Goal: Entertainment & Leisure: Consume media (video, audio)

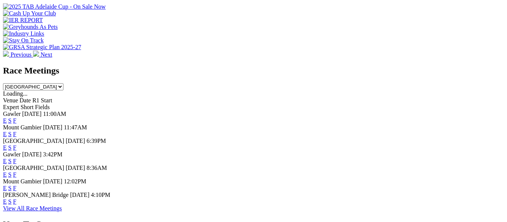
scroll to position [300, 0]
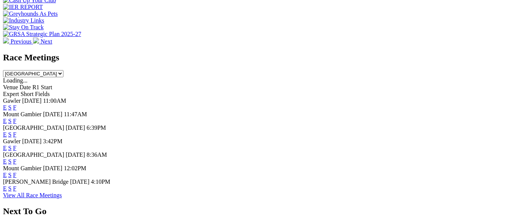
click at [17, 188] on link "F" at bounding box center [14, 188] width 3 height 6
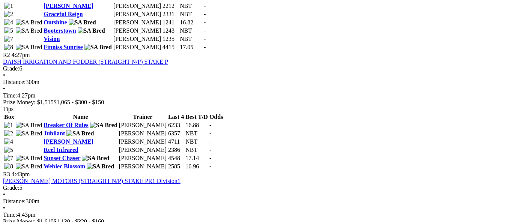
scroll to position [450, 0]
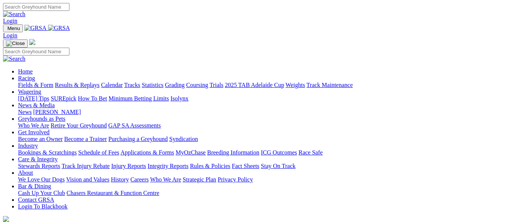
click at [99, 82] on link "Results & Replays" at bounding box center [77, 85] width 45 height 6
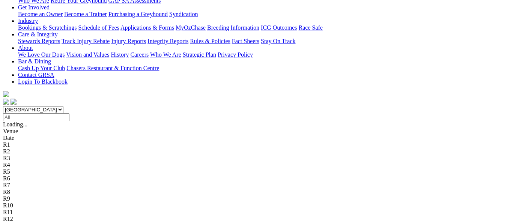
scroll to position [150, 0]
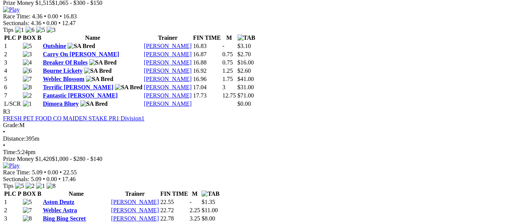
scroll to position [563, 0]
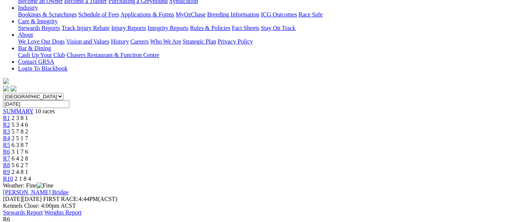
scroll to position [150, 0]
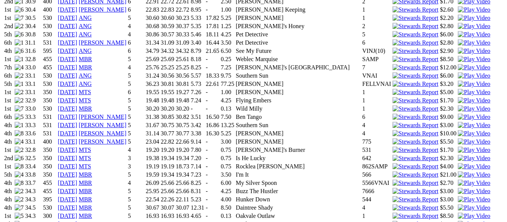
scroll to position [713, 0]
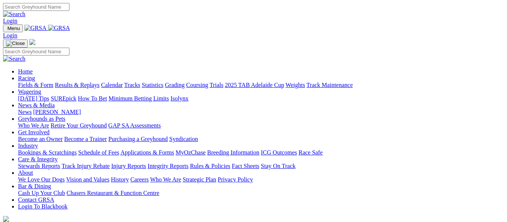
scroll to position [338, 0]
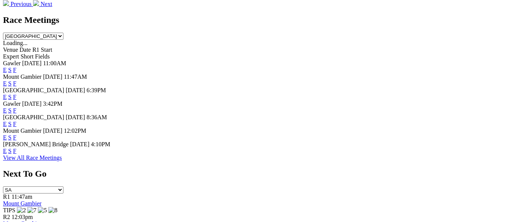
click at [7, 149] on link "E" at bounding box center [5, 151] width 4 height 6
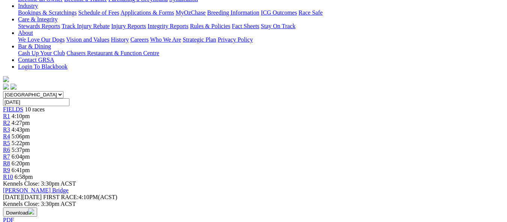
scroll to position [75, 0]
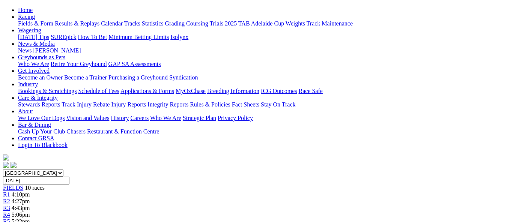
click at [261, 218] on div "R5 5:22pm" at bounding box center [253, 221] width 501 height 7
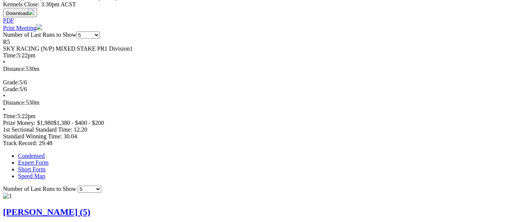
scroll to position [375, 0]
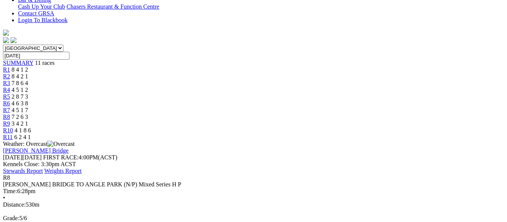
scroll to position [188, 0]
